Goal: Information Seeking & Learning: Understand process/instructions

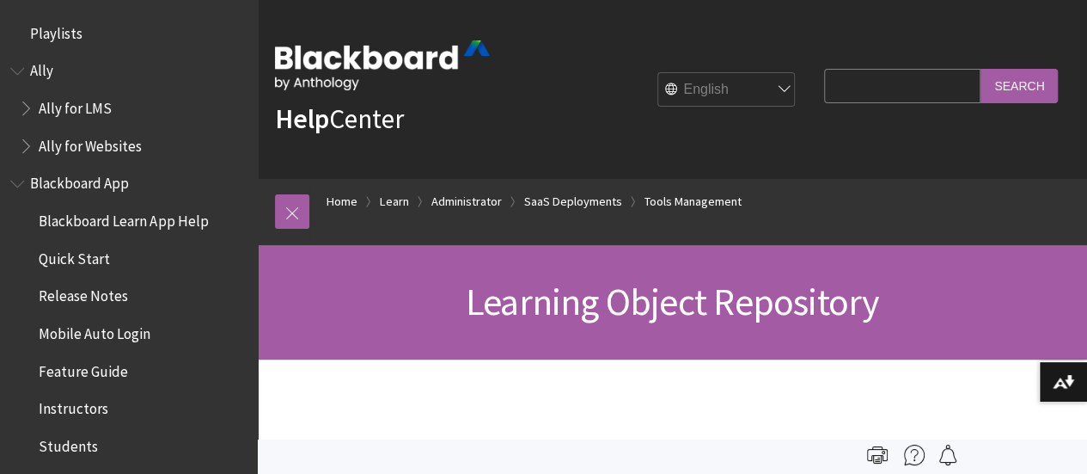
scroll to position [3390, 0]
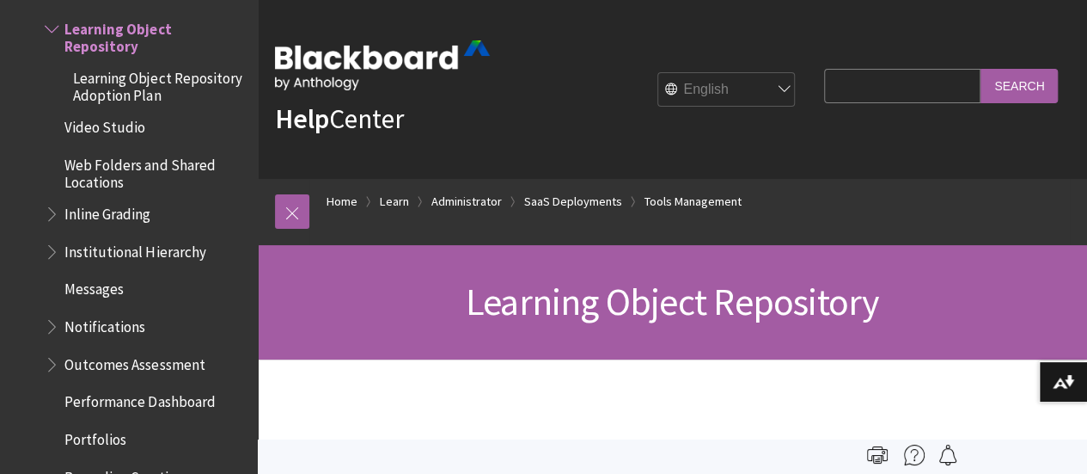
click at [799, 307] on span "Learning Object Repository" at bounding box center [672, 301] width 413 height 47
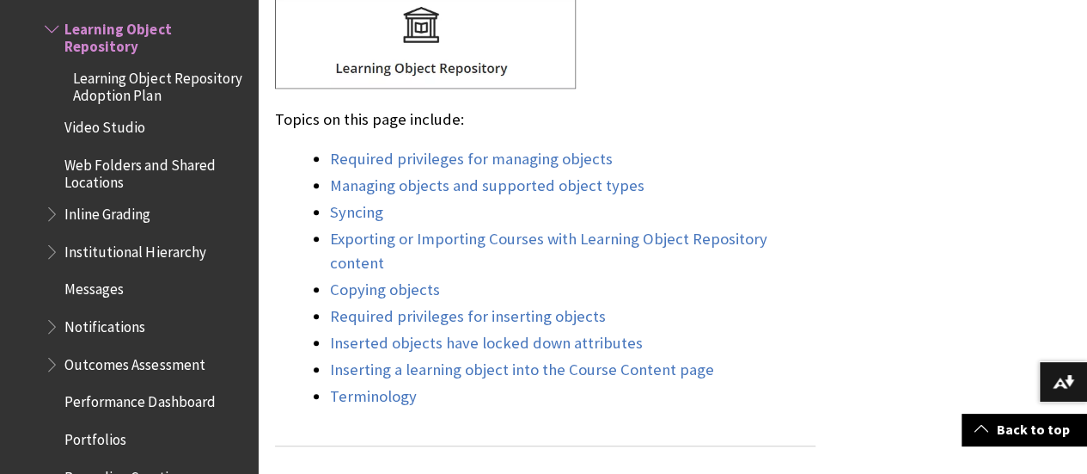
scroll to position [756, 0]
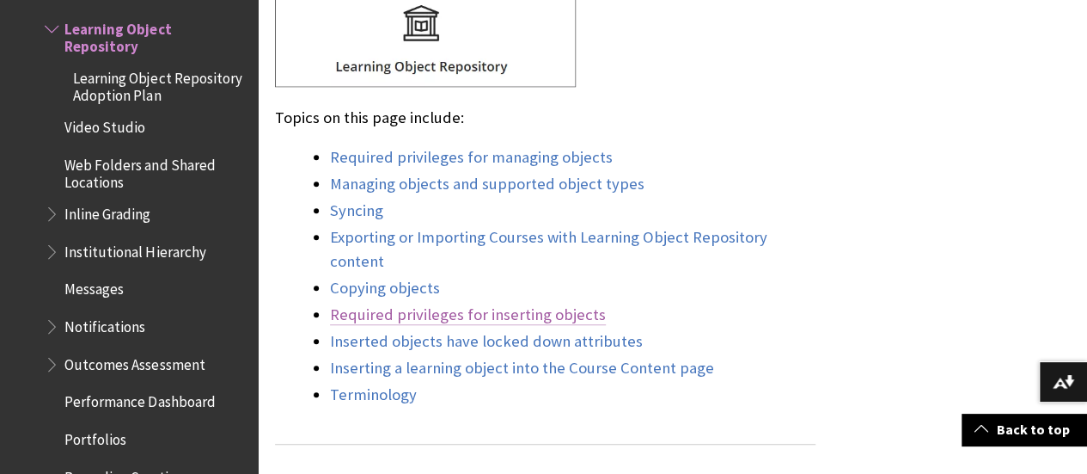
click at [552, 304] on link "Required privileges for inserting objects" at bounding box center [468, 314] width 276 height 21
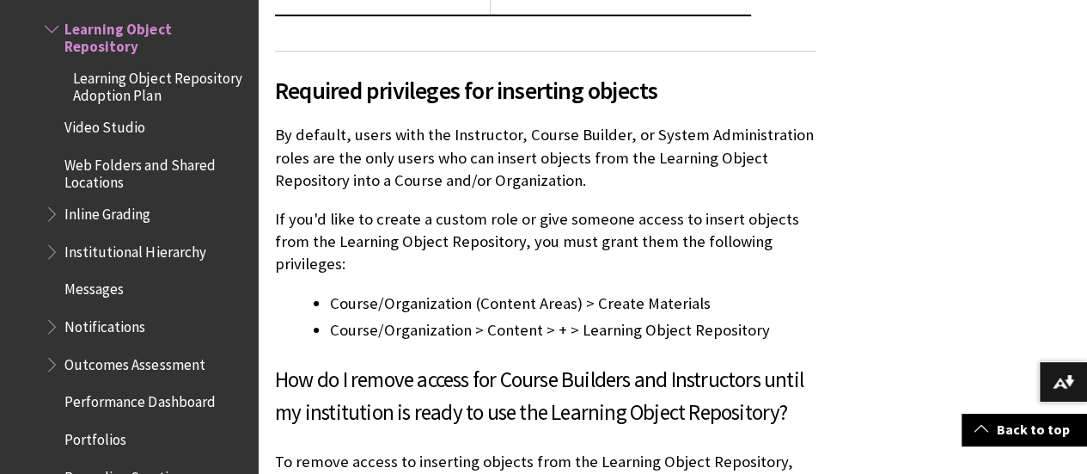
click at [483, 291] on li "Course/Organization (Content Areas) > Create Materials" at bounding box center [573, 303] width 486 height 24
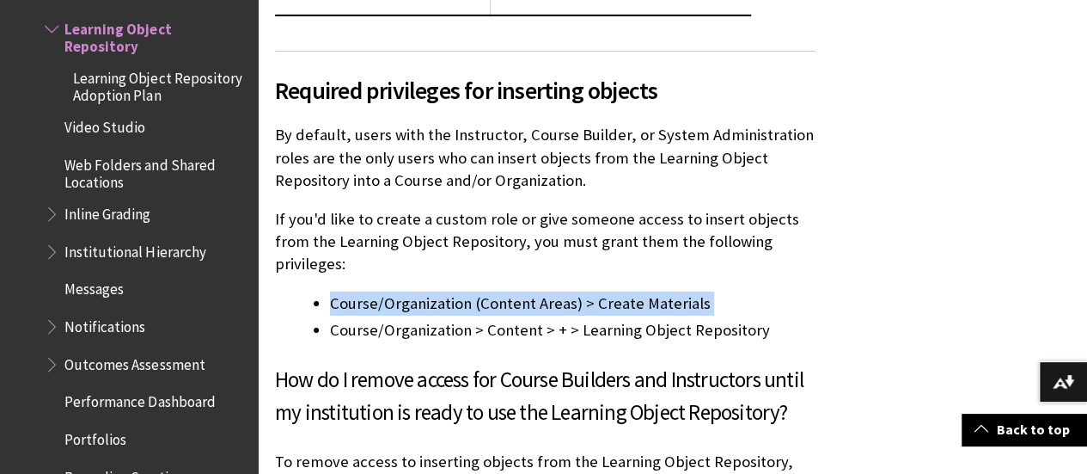
click at [483, 291] on li "Course/Organization (Content Areas) > Create Materials" at bounding box center [573, 303] width 486 height 24
click at [512, 291] on li "Course/Organization (Content Areas) > Create Materials" at bounding box center [573, 303] width 486 height 24
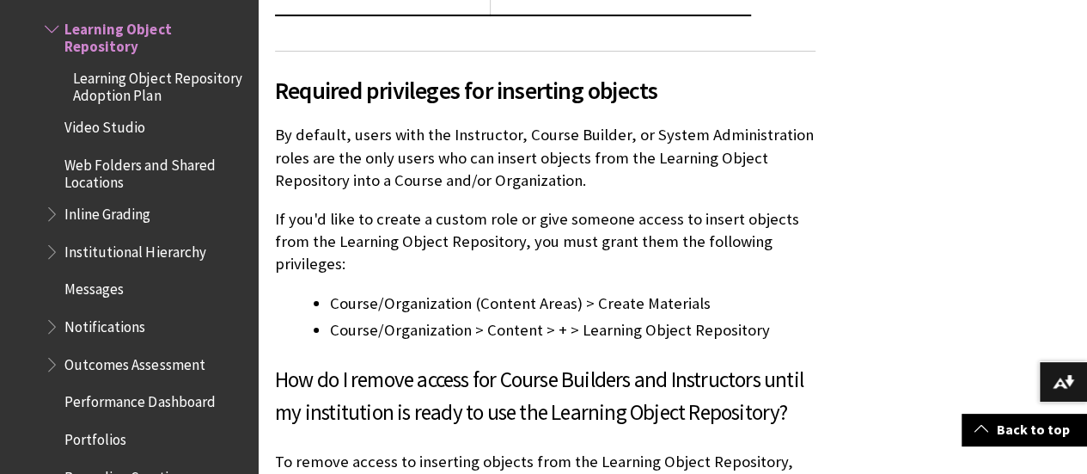
drag, startPoint x: 503, startPoint y: 265, endPoint x: 454, endPoint y: 246, distance: 52.5
click at [454, 318] on li "Course/Organization > Content > + > Learning Object Repository" at bounding box center [573, 330] width 486 height 24
click at [448, 318] on li "Course/Organization > Content > + > Learning Object Repository" at bounding box center [573, 330] width 486 height 24
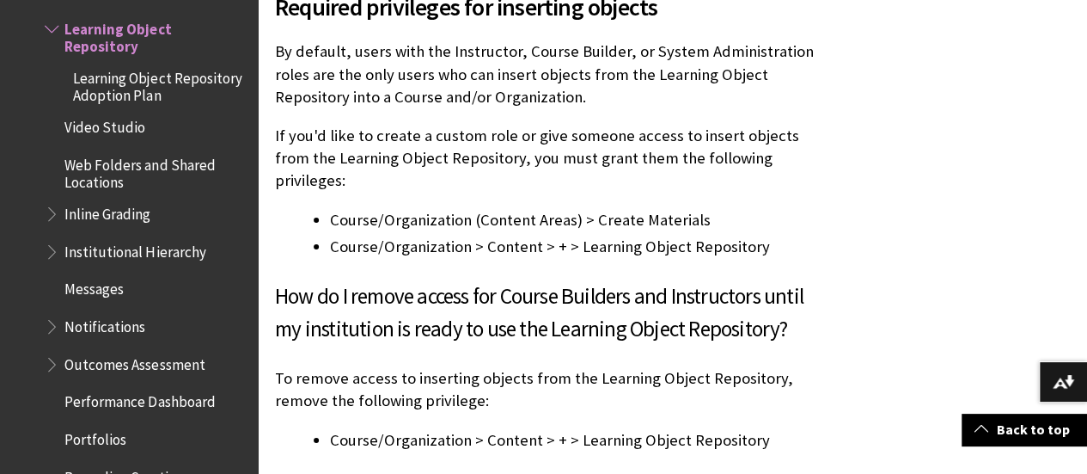
scroll to position [6240, 0]
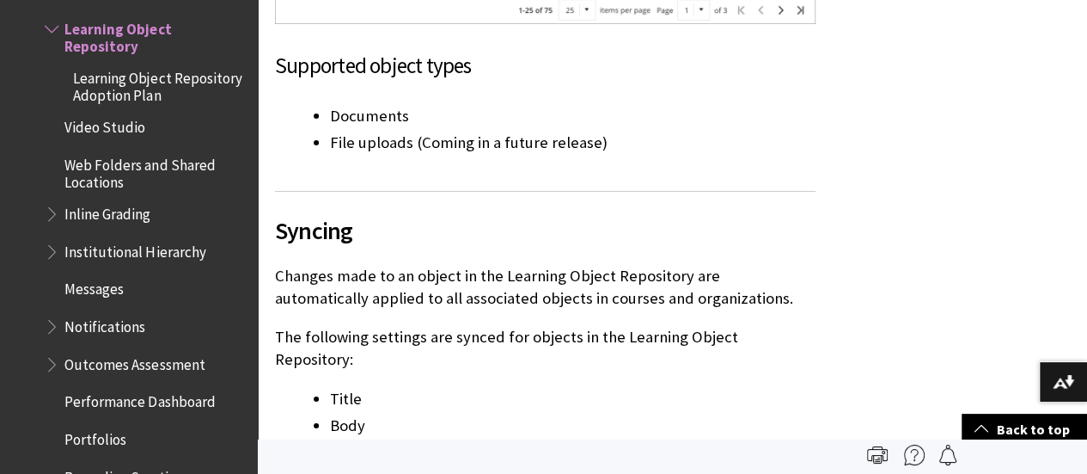
scroll to position [2866, 0]
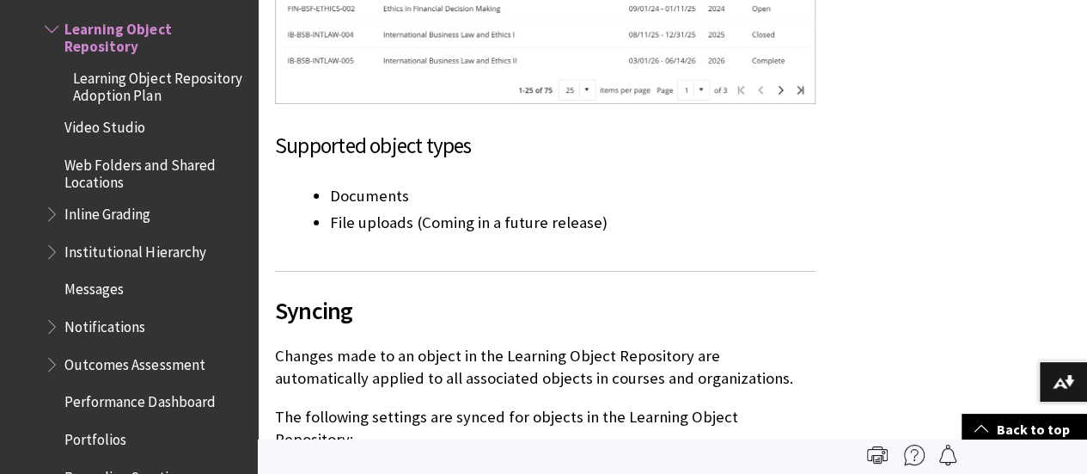
click at [319, 292] on span "Syncing" at bounding box center [545, 310] width 541 height 36
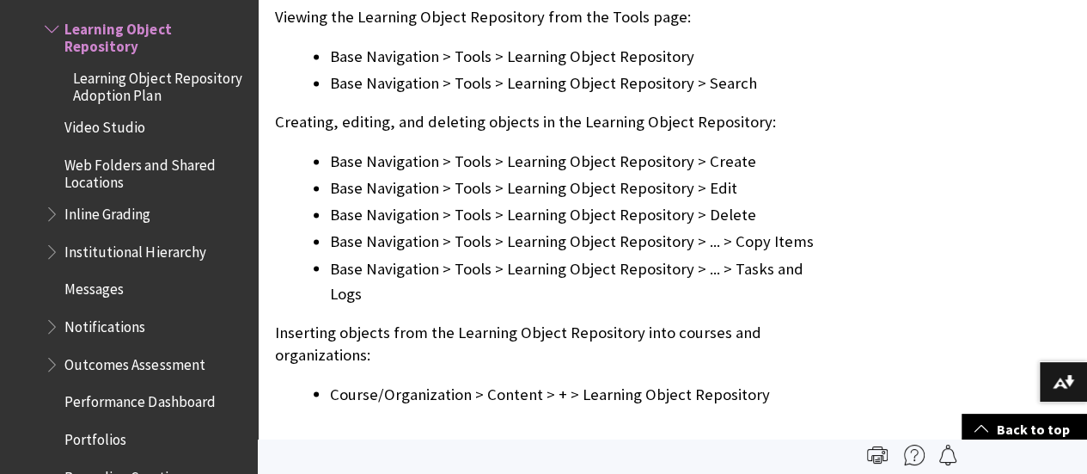
scroll to position [1181, 0]
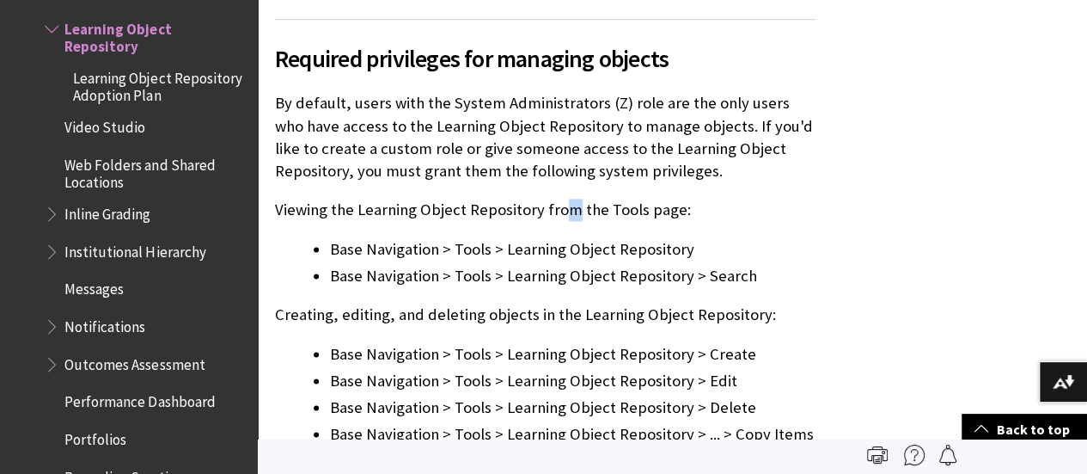
drag, startPoint x: 563, startPoint y: 193, endPoint x: 570, endPoint y: 164, distance: 30.0
click at [570, 164] on div "Required privileges for managing objects By default, users with the System Admi…" at bounding box center [545, 309] width 541 height 580
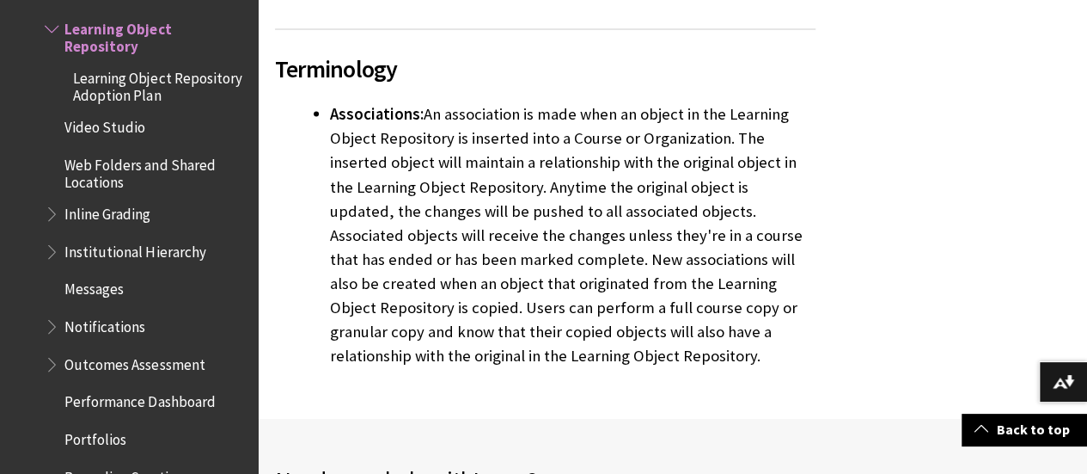
scroll to position [8230, 0]
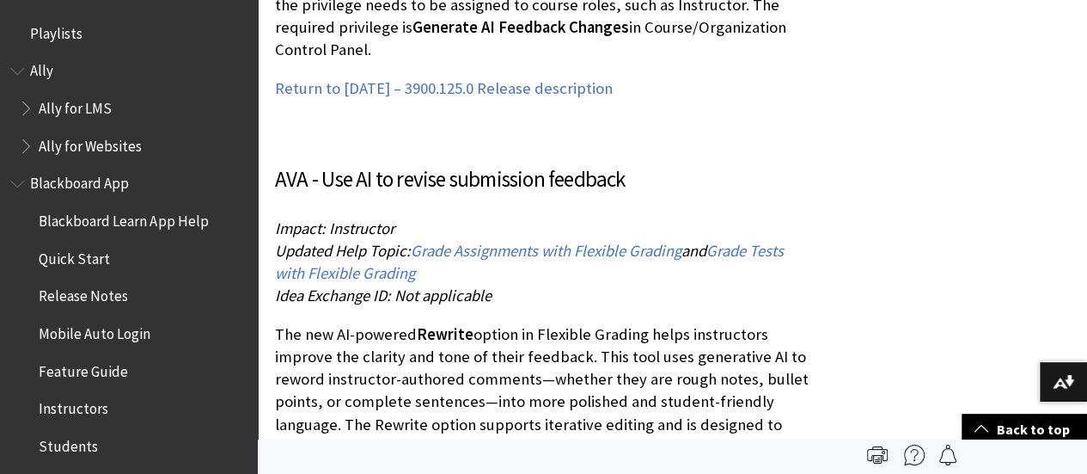
scroll to position [1881, 0]
